Goal: Task Accomplishment & Management: Complete application form

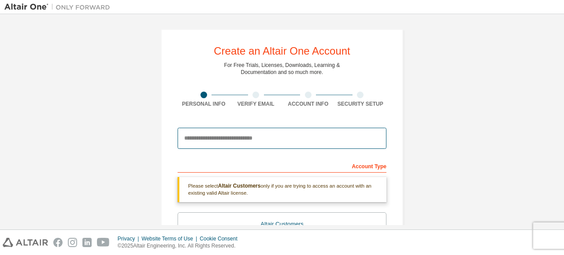
click at [257, 134] on input "email" at bounding box center [282, 138] width 209 height 21
type input "**********"
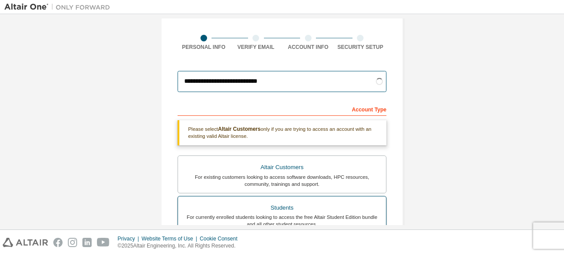
scroll to position [132, 0]
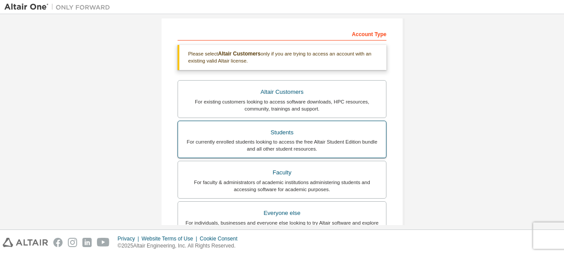
click at [346, 131] on div "Students" at bounding box center [281, 133] width 197 height 12
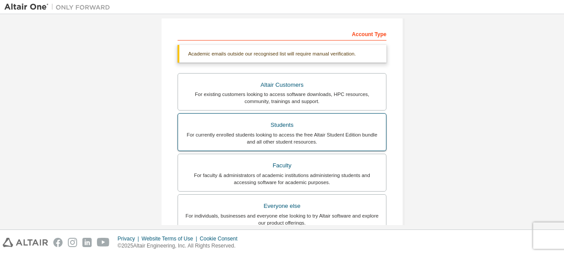
scroll to position [280, 0]
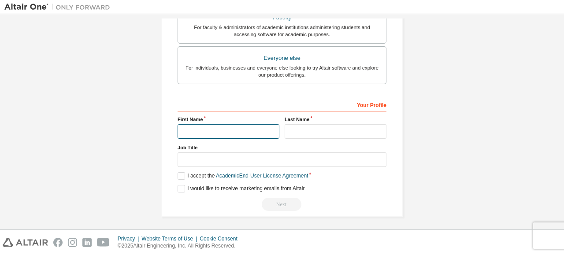
click at [250, 129] on input "text" at bounding box center [229, 131] width 102 height 15
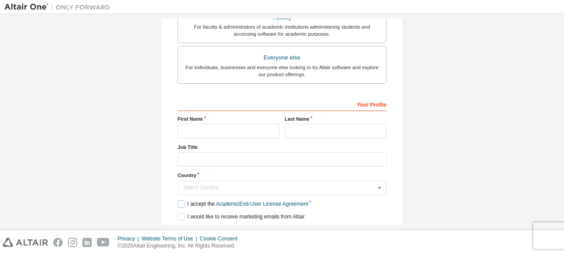
click at [180, 202] on label "I accept the Academic End-User License Agreement" at bounding box center [243, 204] width 130 height 7
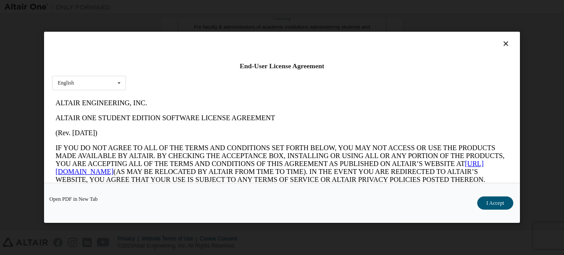
scroll to position [0, 0]
click at [106, 82] on div "English English" at bounding box center [89, 83] width 74 height 15
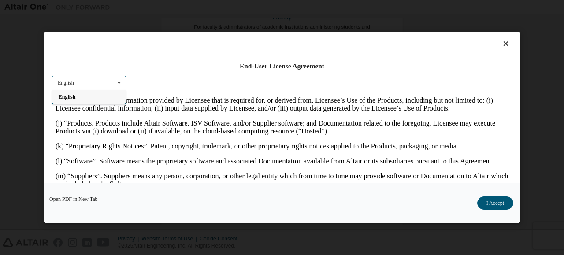
scroll to position [485, 0]
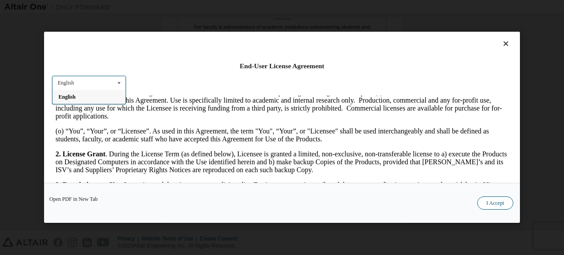
click at [489, 201] on button "I Accept" at bounding box center [495, 203] width 36 height 13
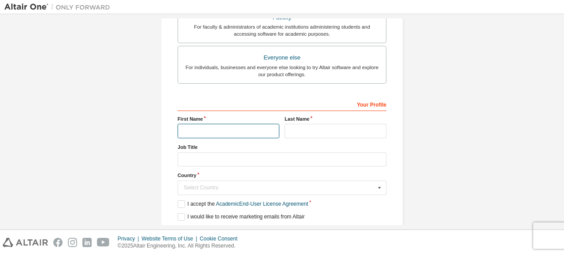
click at [220, 130] on input "text" at bounding box center [229, 131] width 102 height 15
type input "*"
type input "******"
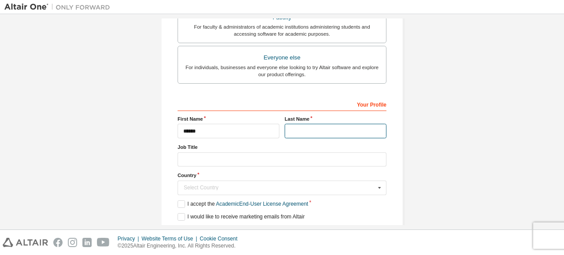
click at [289, 130] on input "text" at bounding box center [336, 131] width 102 height 15
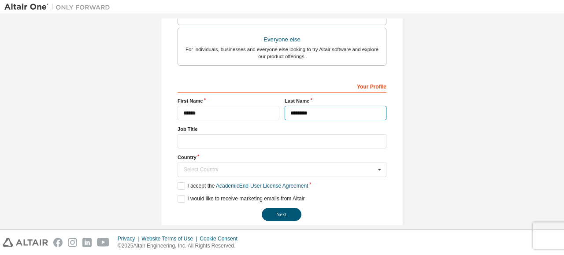
scroll to position [286, 0]
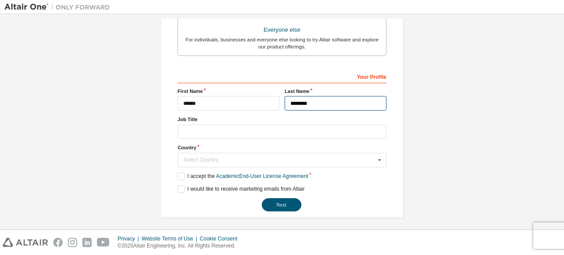
type input "********"
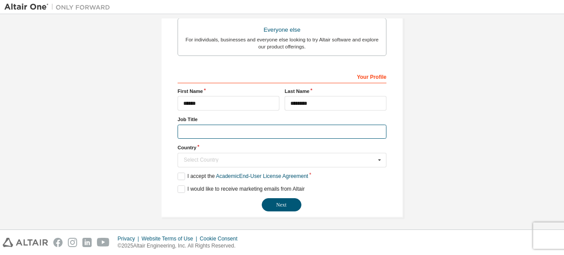
click at [193, 129] on input "text" at bounding box center [282, 132] width 209 height 15
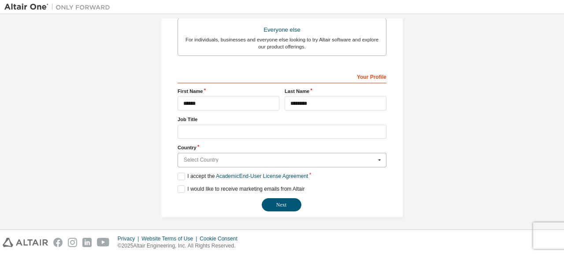
click at [261, 154] on input "text" at bounding box center [283, 160] width 208 height 14
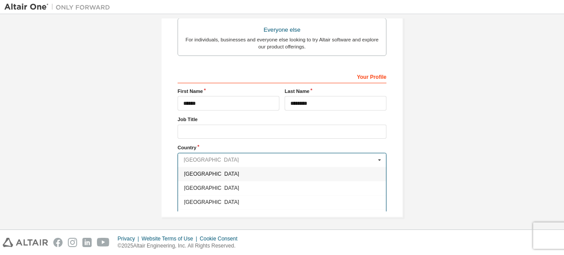
type input "**"
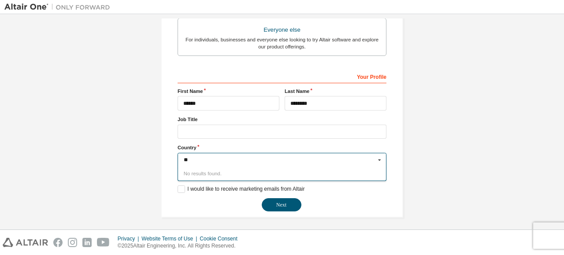
click at [226, 172] on div "No results found." at bounding box center [282, 174] width 209 height 14
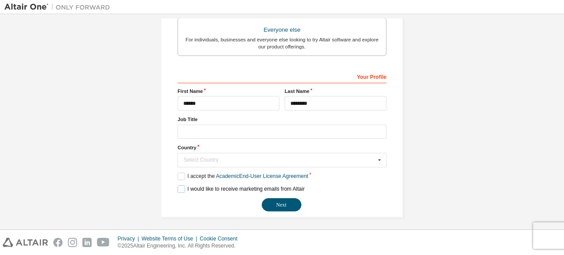
click at [178, 190] on label "I would like to receive marketing emails from Altair" at bounding box center [241, 189] width 127 height 7
click at [183, 188] on label "I would like to receive marketing emails from Altair" at bounding box center [241, 189] width 127 height 7
click at [270, 201] on button "Next" at bounding box center [282, 204] width 40 height 13
click at [220, 157] on div "Select Country" at bounding box center [280, 159] width 192 height 5
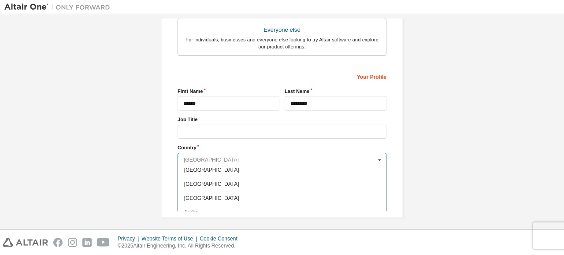
scroll to position [309, 0]
type input "*"
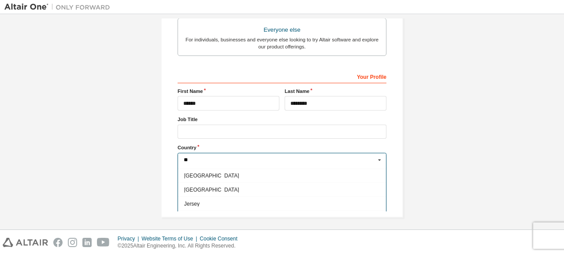
scroll to position [0, 0]
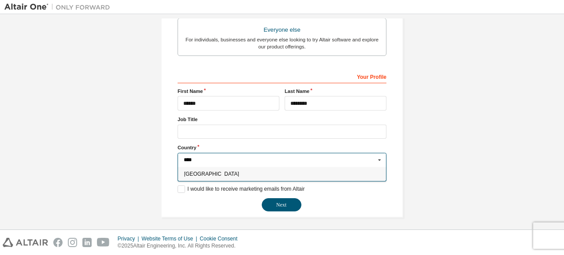
type input "*****"
type input "***"
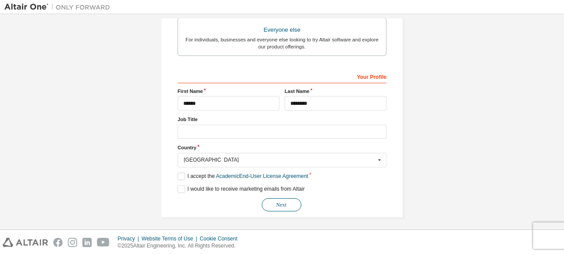
click at [270, 201] on button "Next" at bounding box center [282, 204] width 40 height 13
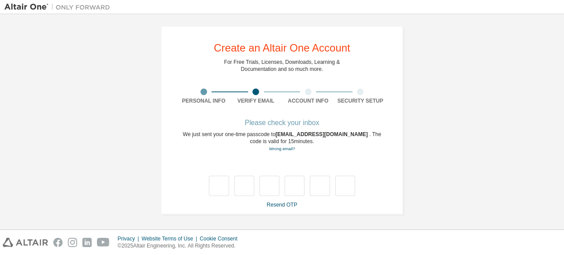
scroll to position [3, 0]
click at [216, 186] on input "text" at bounding box center [219, 186] width 20 height 20
type input "*"
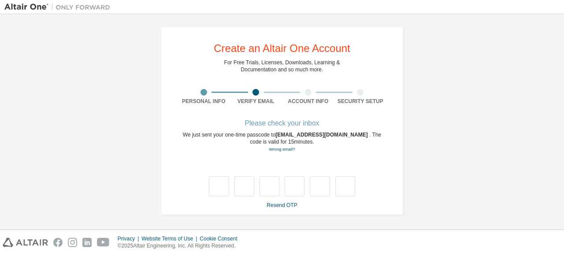
type input "*"
